Goal: Information Seeking & Learning: Learn about a topic

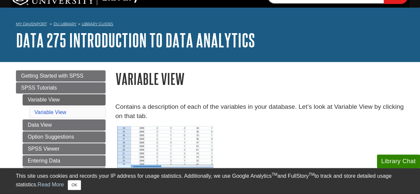
scroll to position [13, 0]
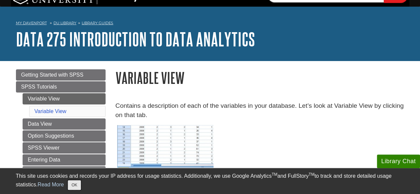
click at [76, 185] on button "OK" at bounding box center [74, 185] width 13 height 10
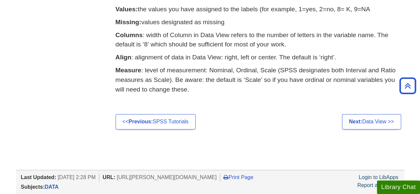
scroll to position [358, 0]
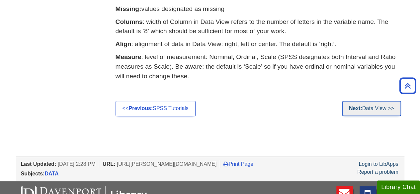
click at [352, 107] on strong "Next:" at bounding box center [355, 108] width 13 height 6
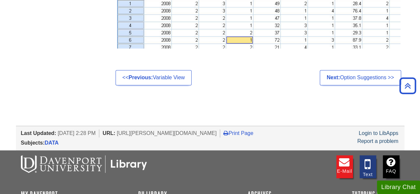
scroll to position [478, 0]
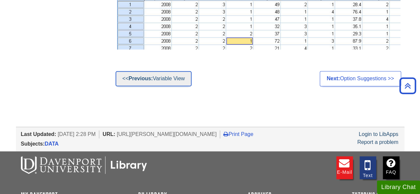
click at [170, 75] on link "<< Previous: Variable View" at bounding box center [153, 78] width 76 height 15
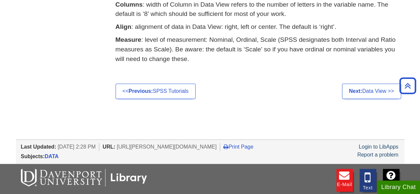
scroll to position [398, 0]
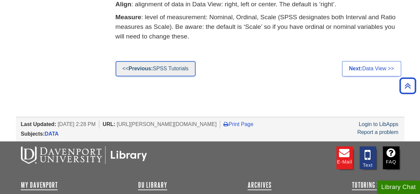
click at [147, 67] on strong "Previous:" at bounding box center [140, 69] width 24 height 6
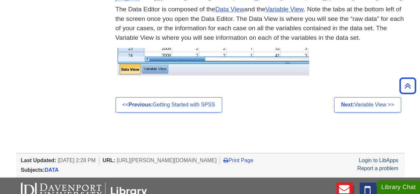
scroll to position [358, 0]
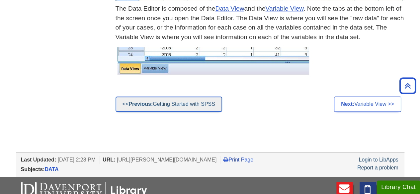
click at [177, 104] on link "<< Previous: Getting Started with SPSS" at bounding box center [168, 104] width 106 height 15
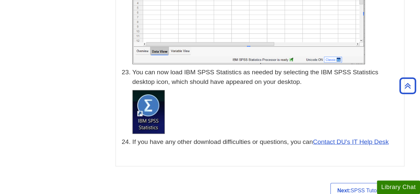
scroll to position [3269, 0]
